Goal: Transaction & Acquisition: Purchase product/service

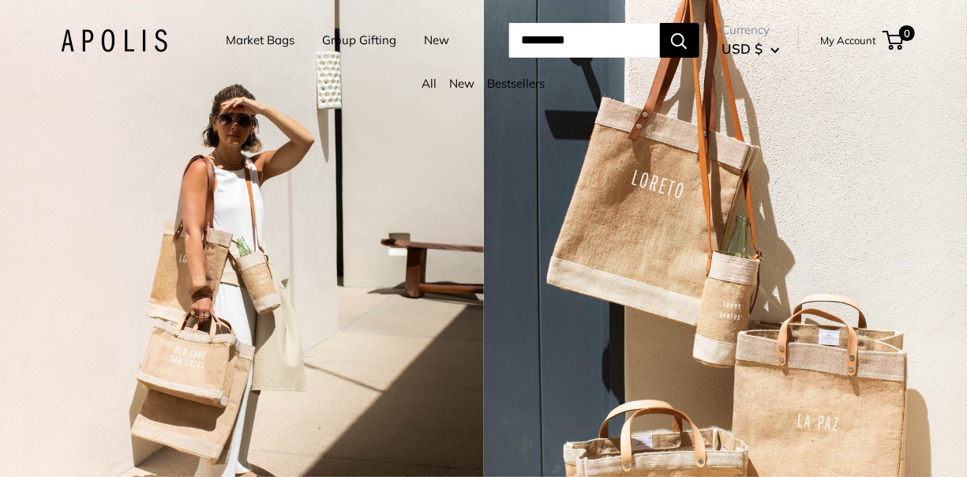
click at [463, 47] on button "Search" at bounding box center [679, 40] width 39 height 35
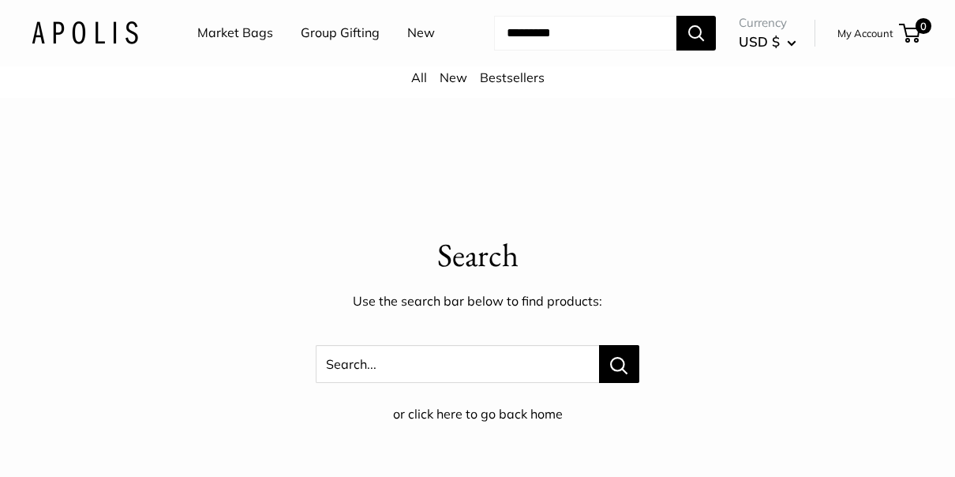
click at [256, 39] on link "Market Bags" at bounding box center [235, 33] width 76 height 24
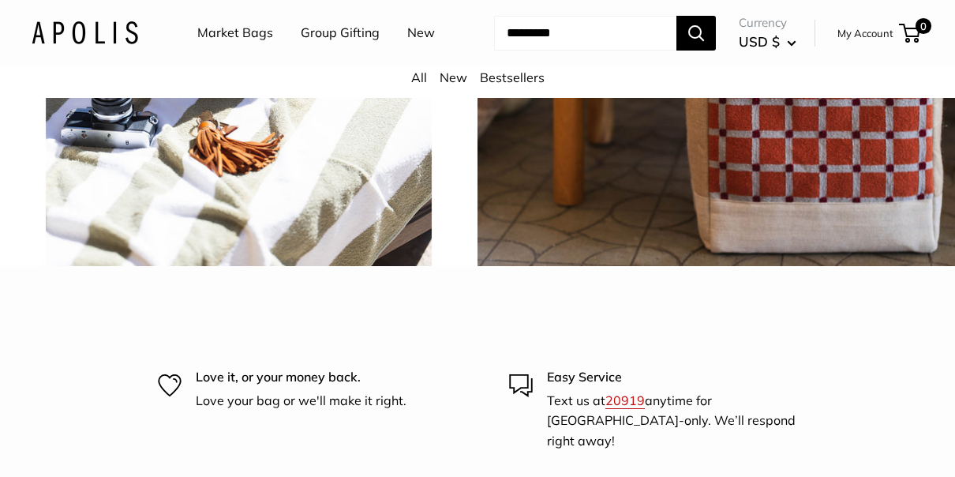
scroll to position [3395, 0]
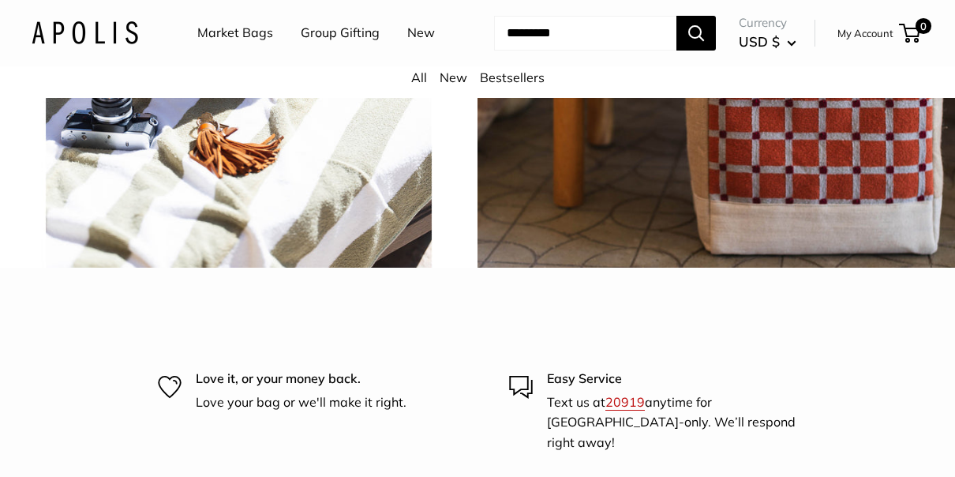
click at [260, 51] on span "Chenille sage" at bounding box center [239, 28] width 146 height 45
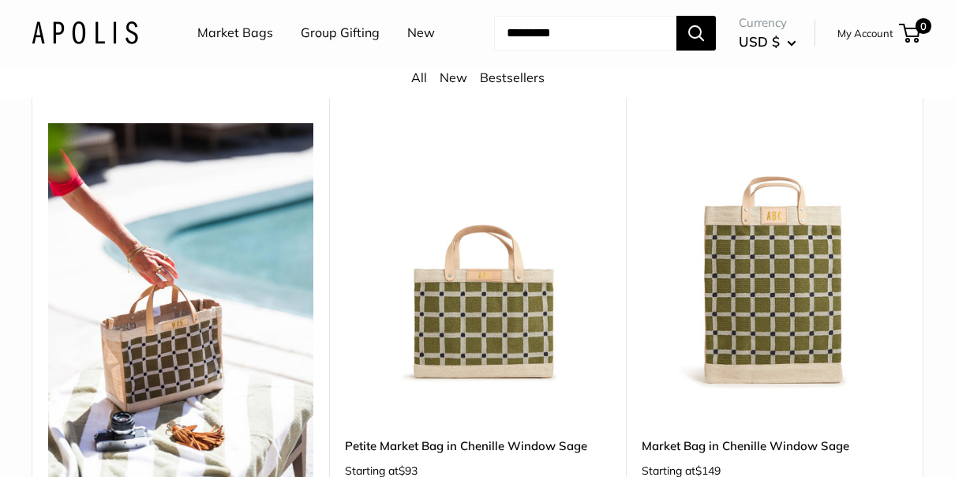
scroll to position [5369, 0]
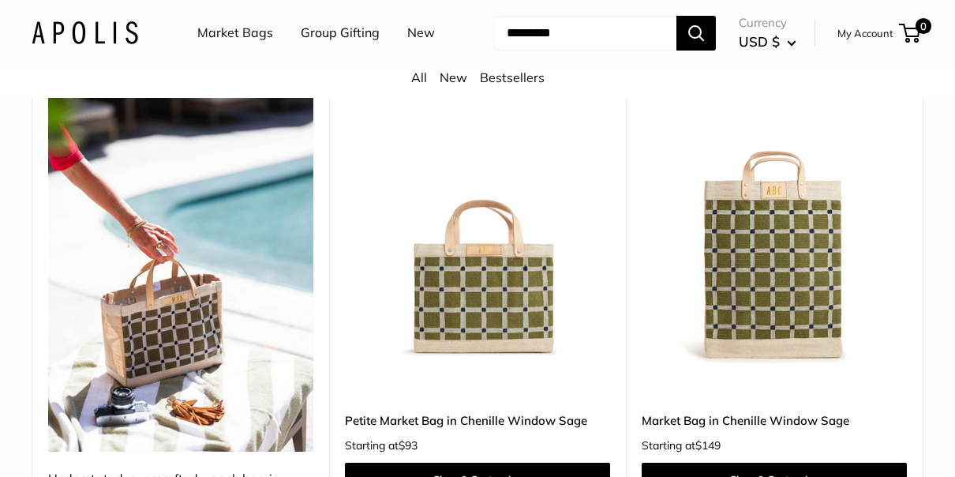
click at [0, 0] on img at bounding box center [0, 0] width 0 height 0
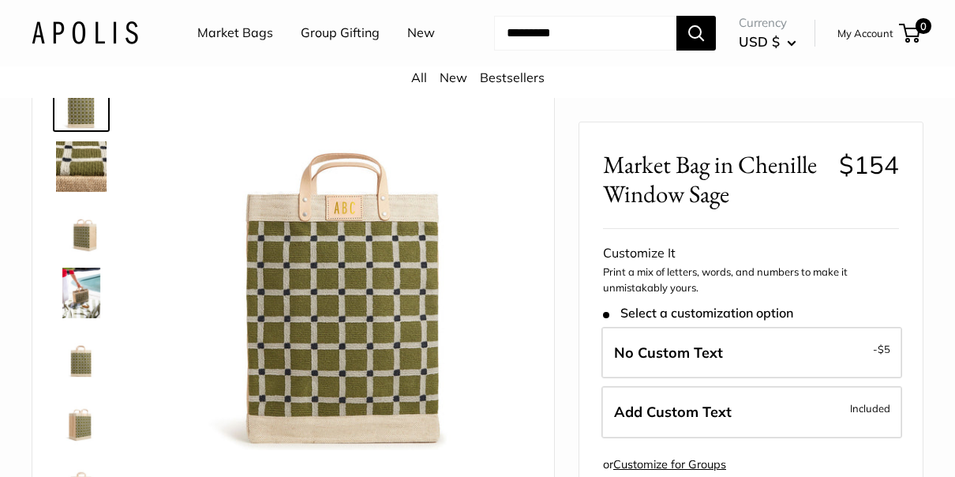
scroll to position [79, 0]
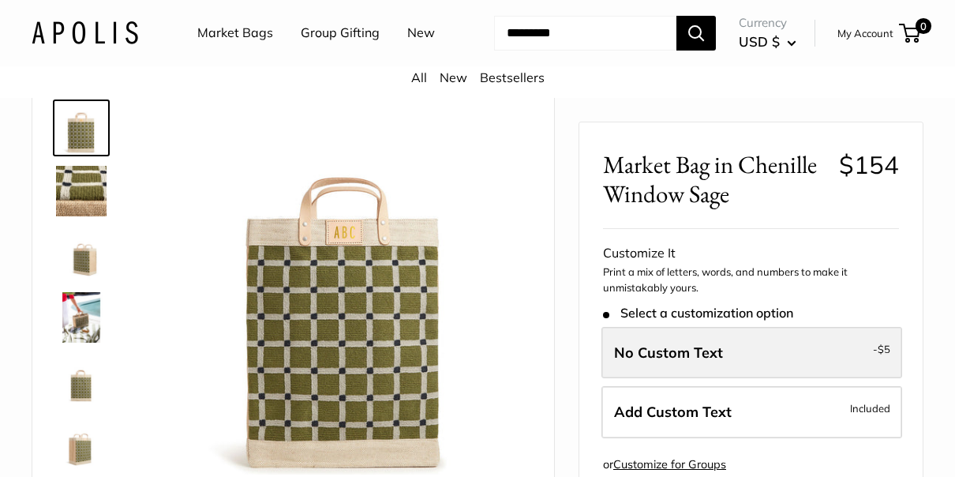
click at [701, 351] on span "No Custom Text" at bounding box center [668, 352] width 109 height 18
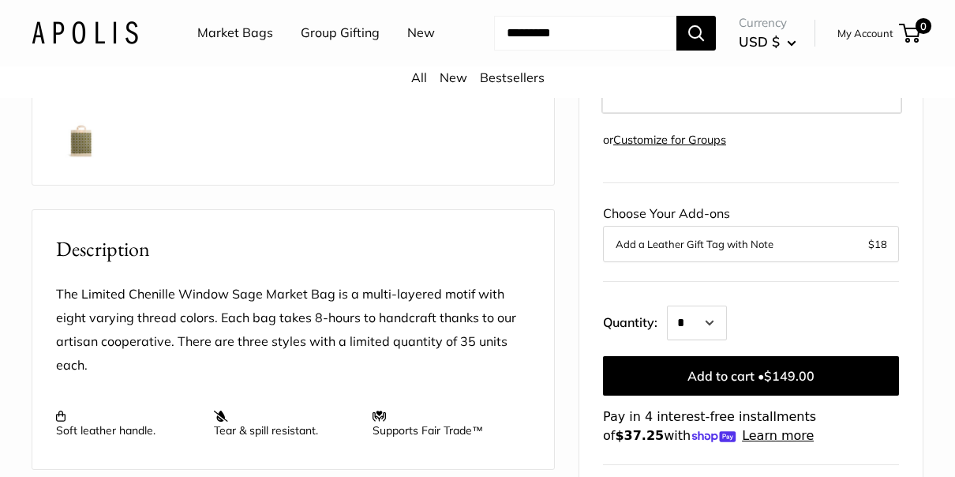
scroll to position [474, 0]
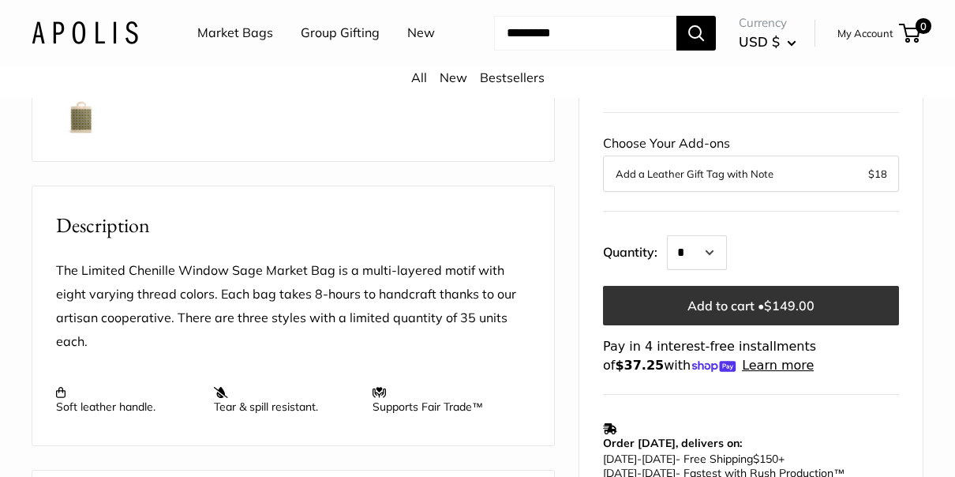
click at [722, 306] on button "Add to cart • $149.00" at bounding box center [751, 305] width 296 height 39
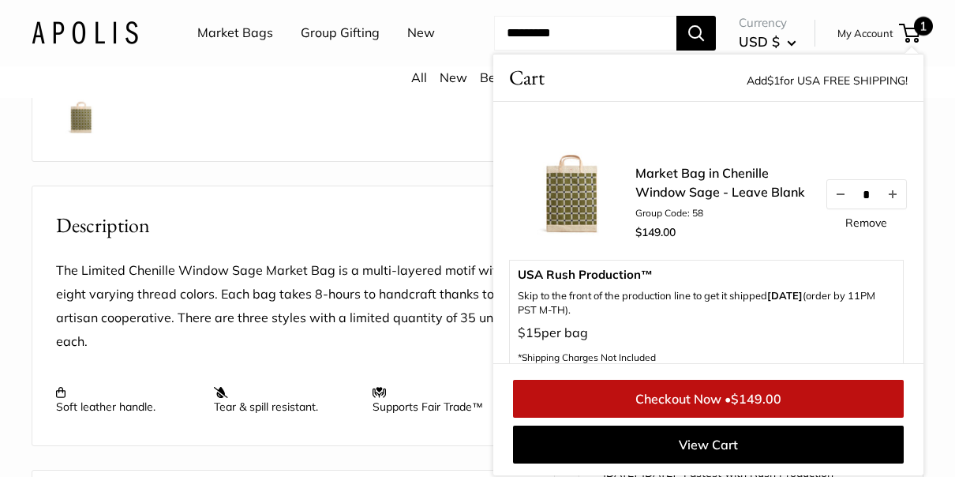
click at [692, 403] on link "Checkout Now • $149.00" at bounding box center [708, 399] width 391 height 38
